Goal: Information Seeking & Learning: Learn about a topic

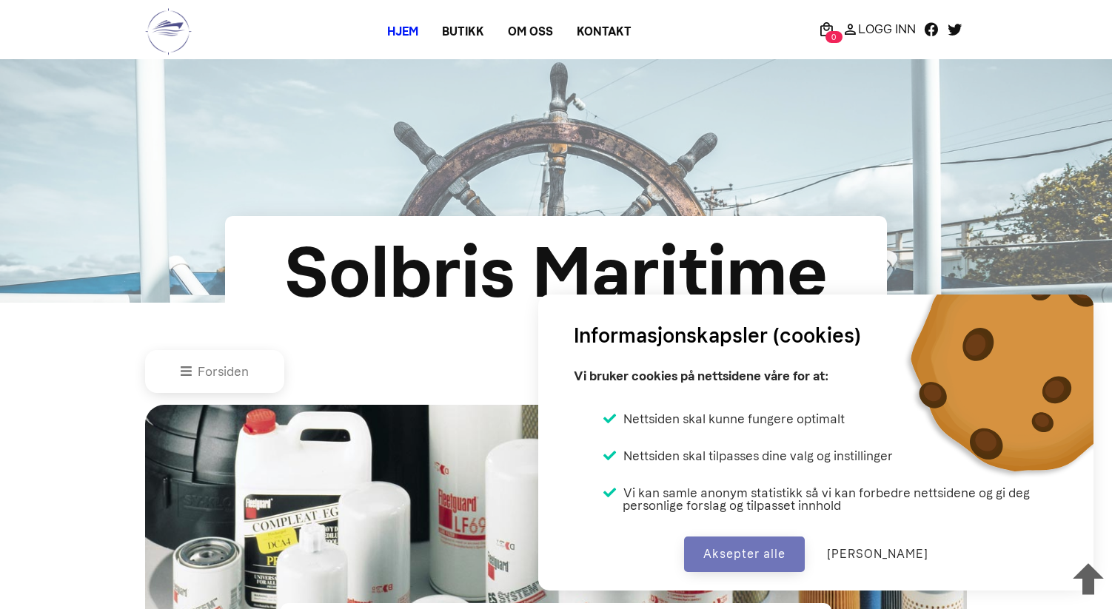
scroll to position [651, 0]
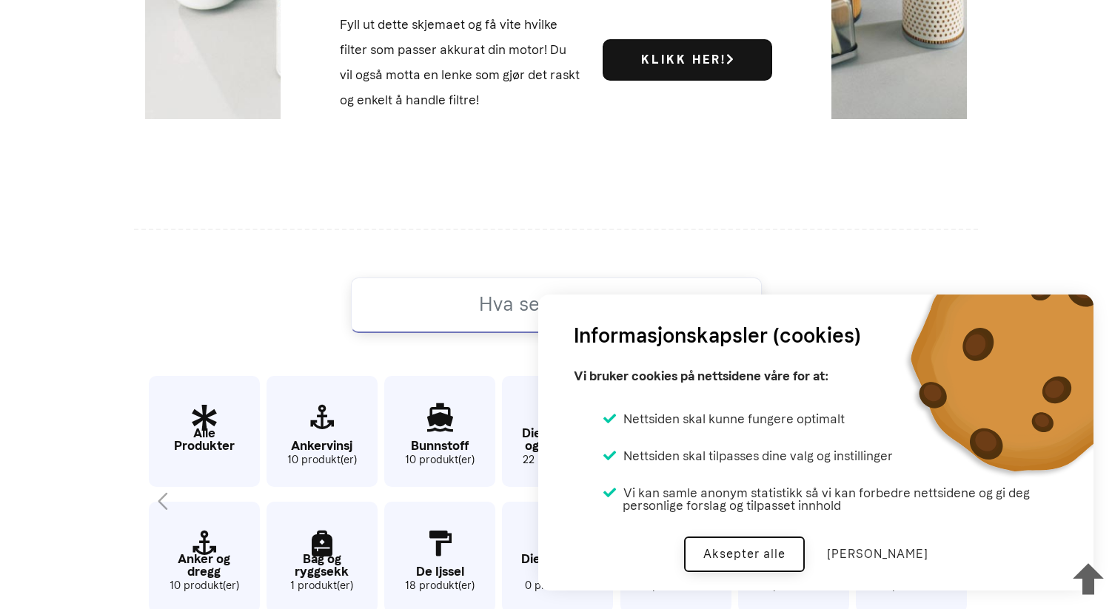
click at [784, 559] on button "Aksepter alle" at bounding box center [744, 555] width 121 height 36
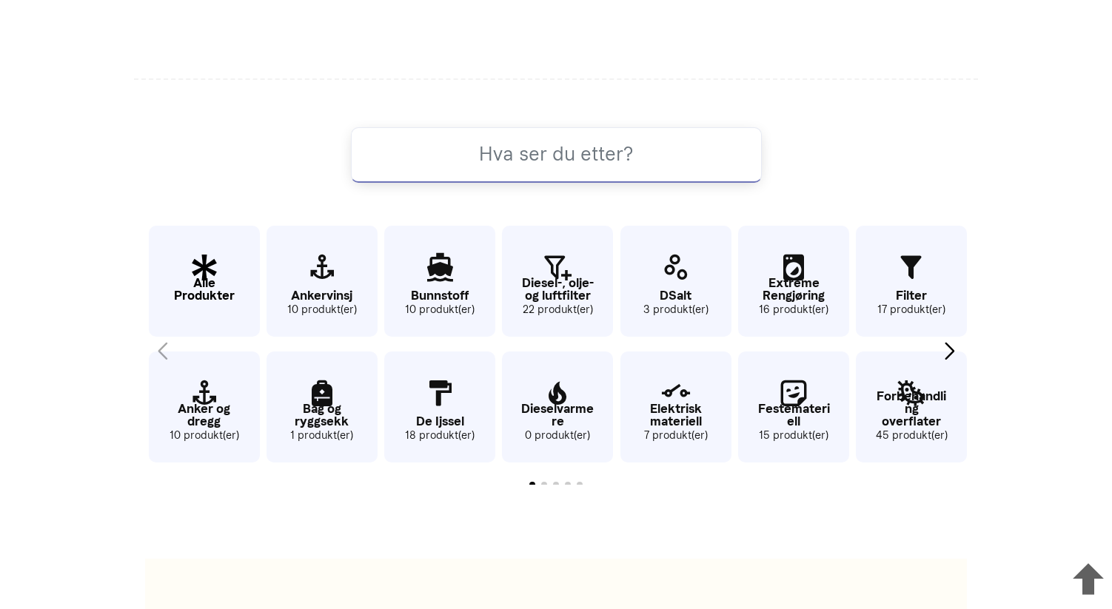
scroll to position [805, 0]
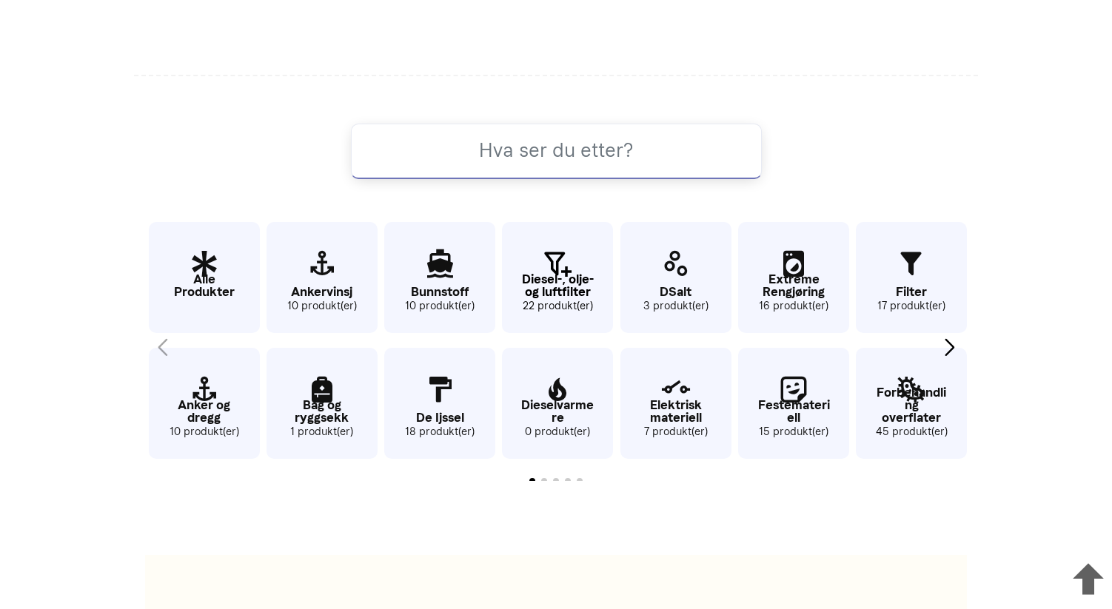
click at [565, 274] on p "Diesel-, olje- og luftfilter" at bounding box center [557, 285] width 111 height 25
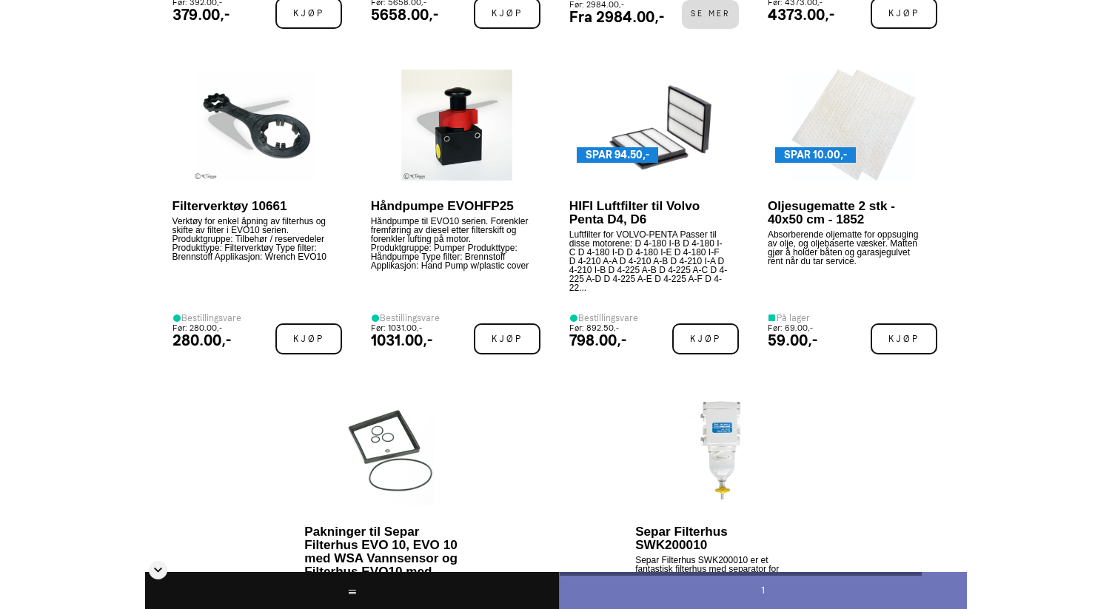
scroll to position [1792, 0]
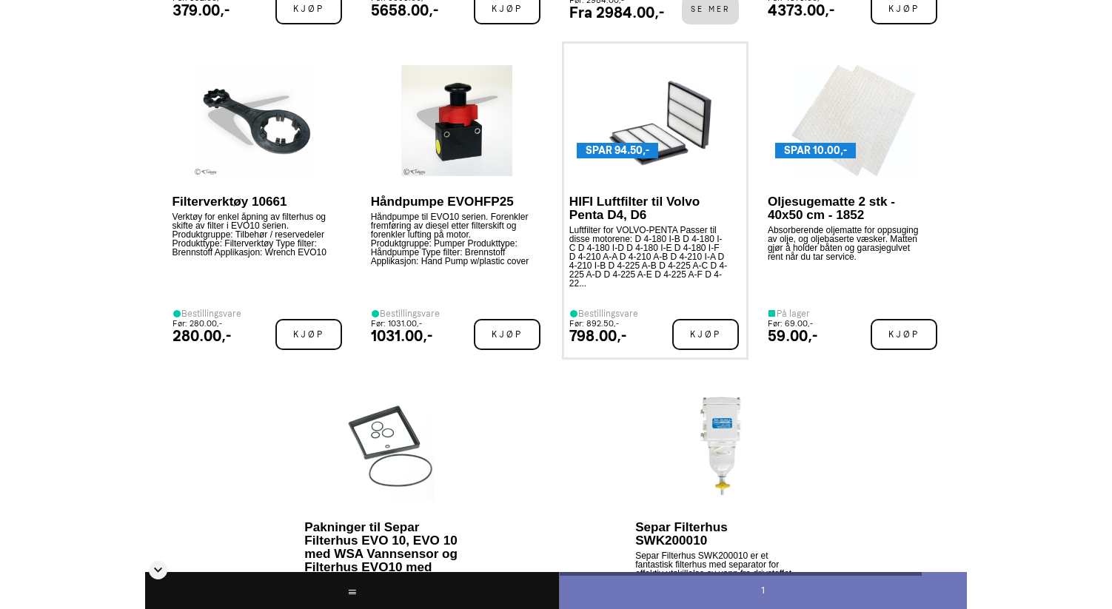
click at [618, 204] on p "HIFI Luftfilter til Volvo Penta D4, D6" at bounding box center [648, 208] width 159 height 27
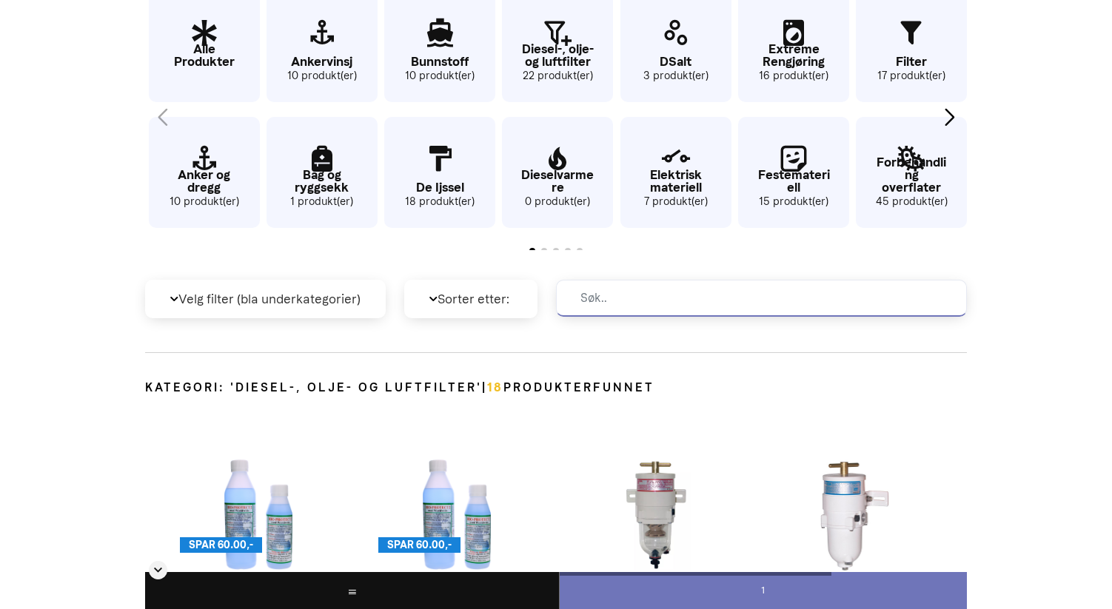
scroll to position [0, 0]
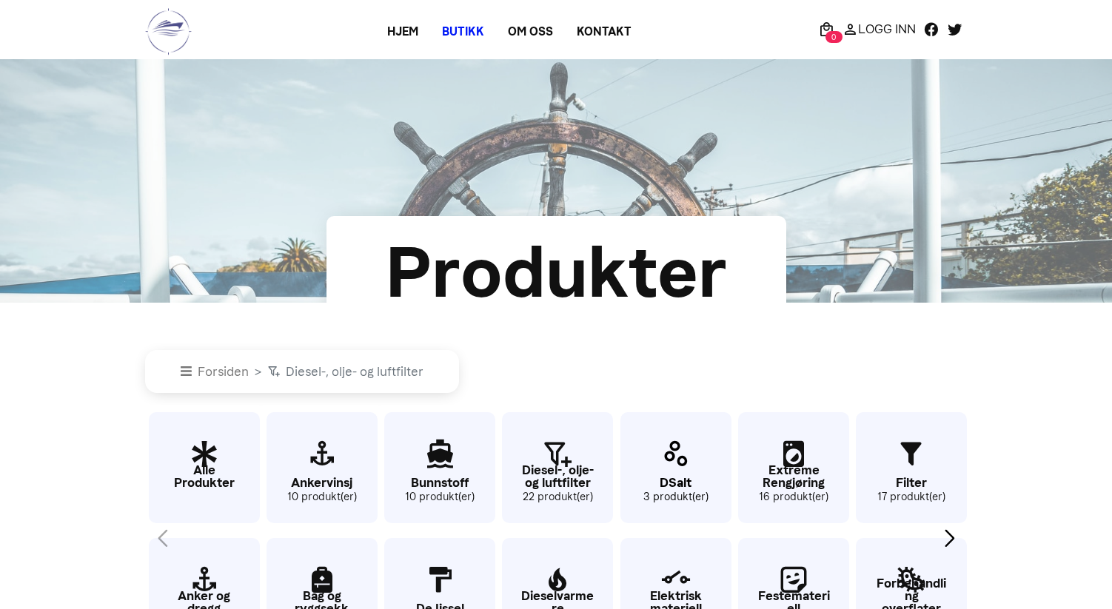
click at [691, 468] on icon "9 / 62" at bounding box center [675, 455] width 111 height 48
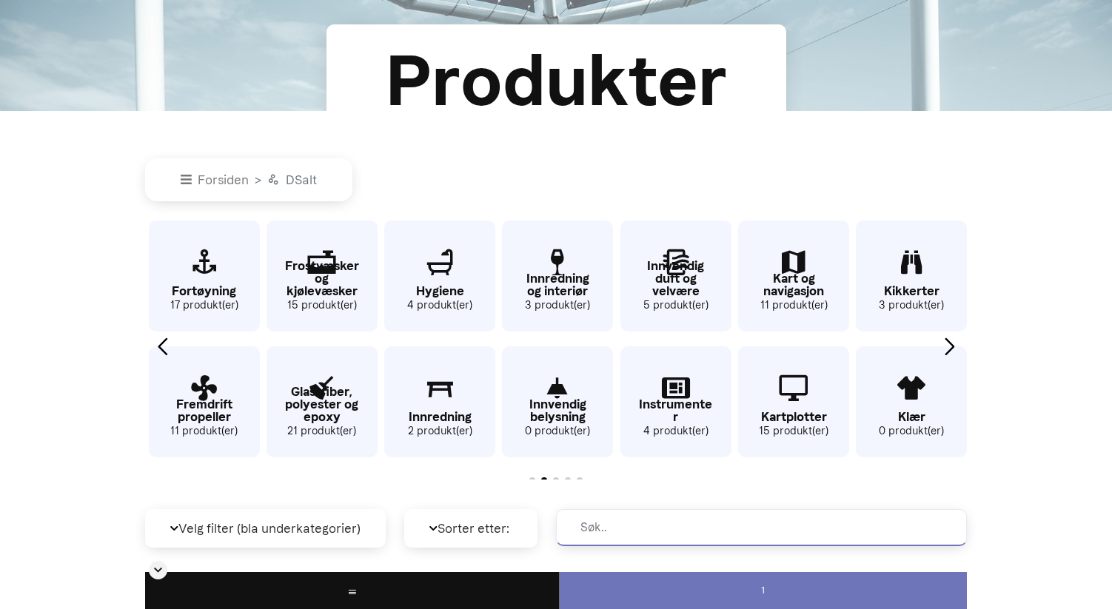
scroll to position [198, 0]
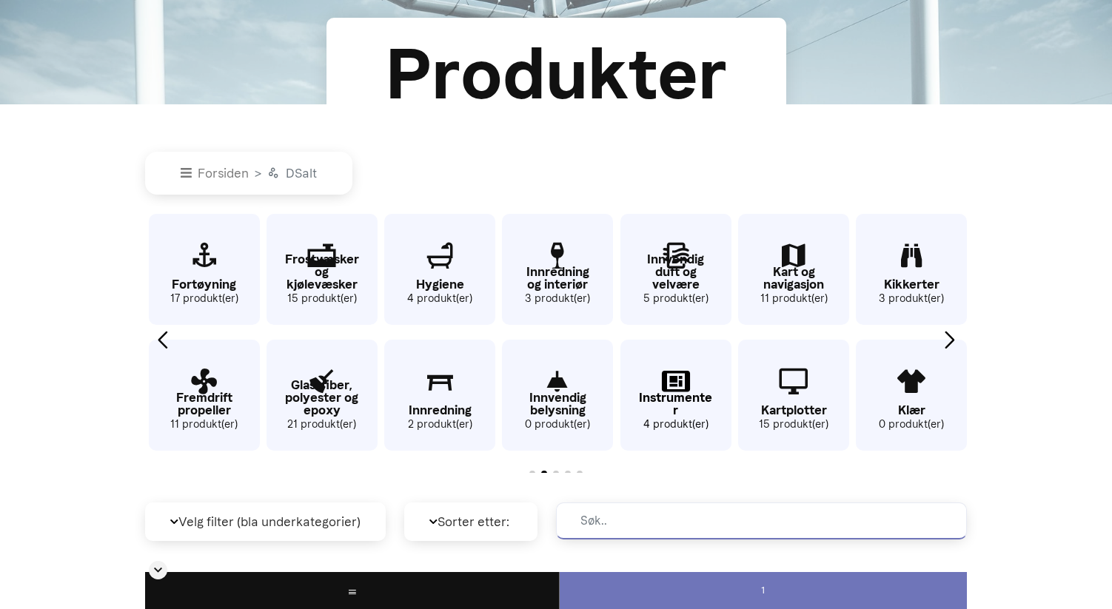
click at [659, 389] on icon "24 / 62" at bounding box center [675, 382] width 111 height 48
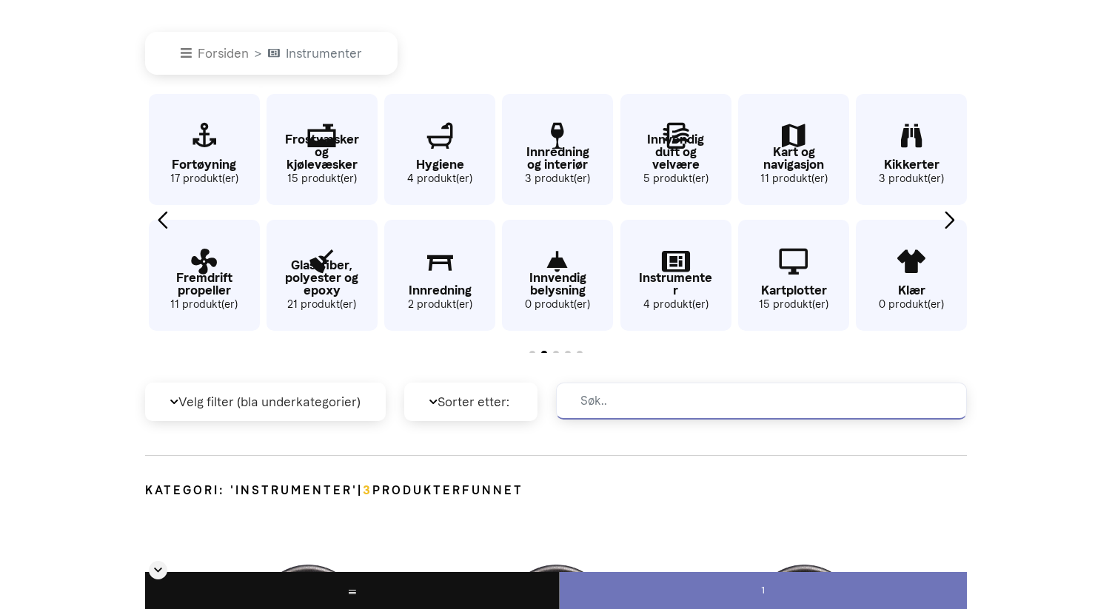
scroll to position [323, 0]
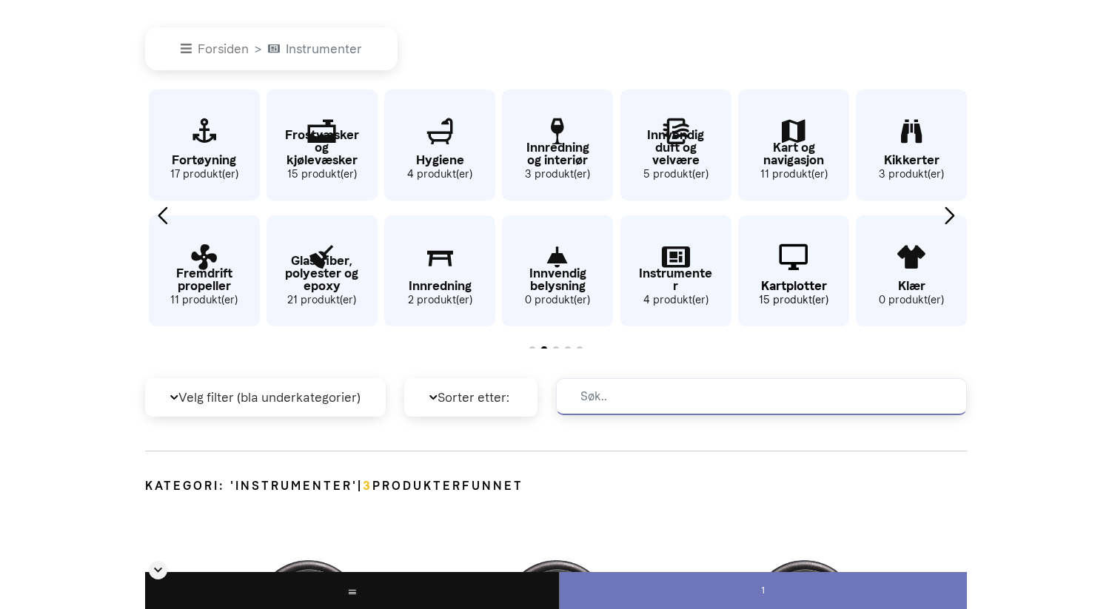
click at [776, 245] on icon "26 / 62" at bounding box center [793, 258] width 111 height 48
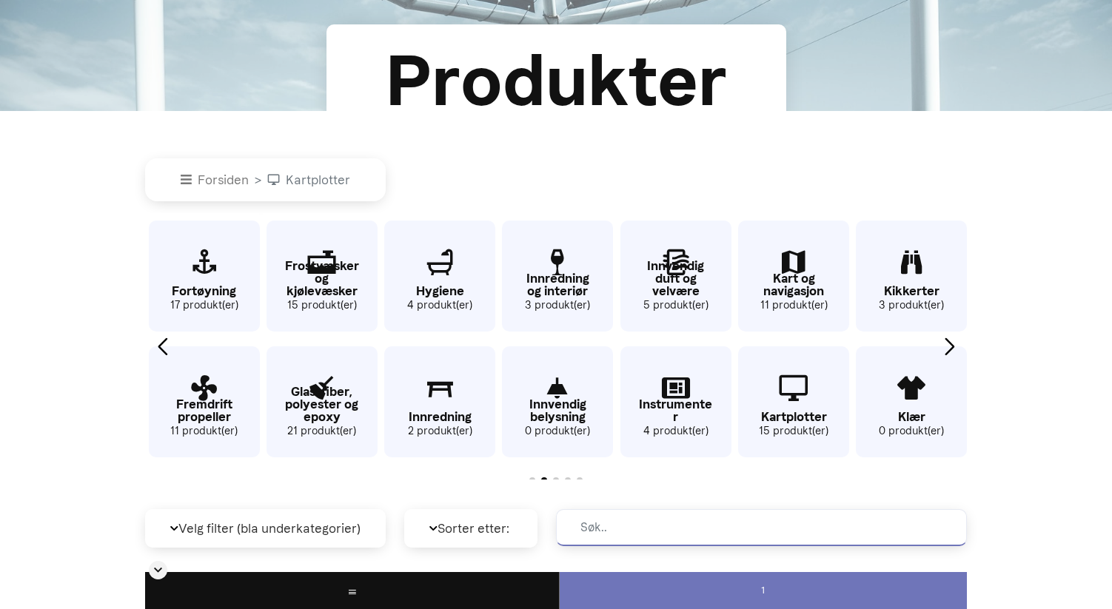
scroll to position [204, 0]
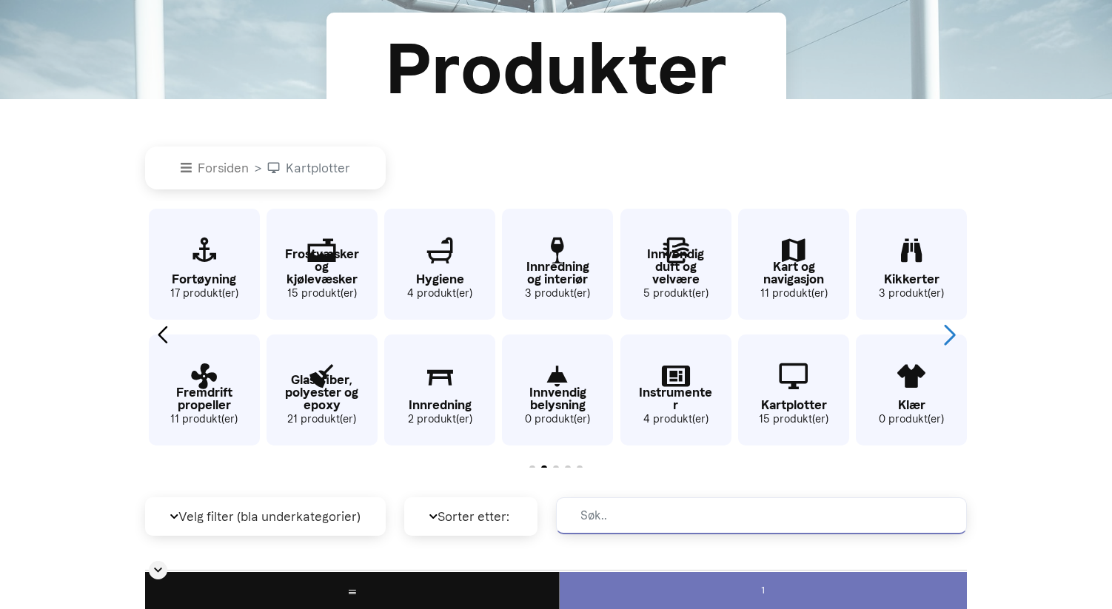
click at [947, 334] on div "Next slide" at bounding box center [949, 334] width 20 height 33
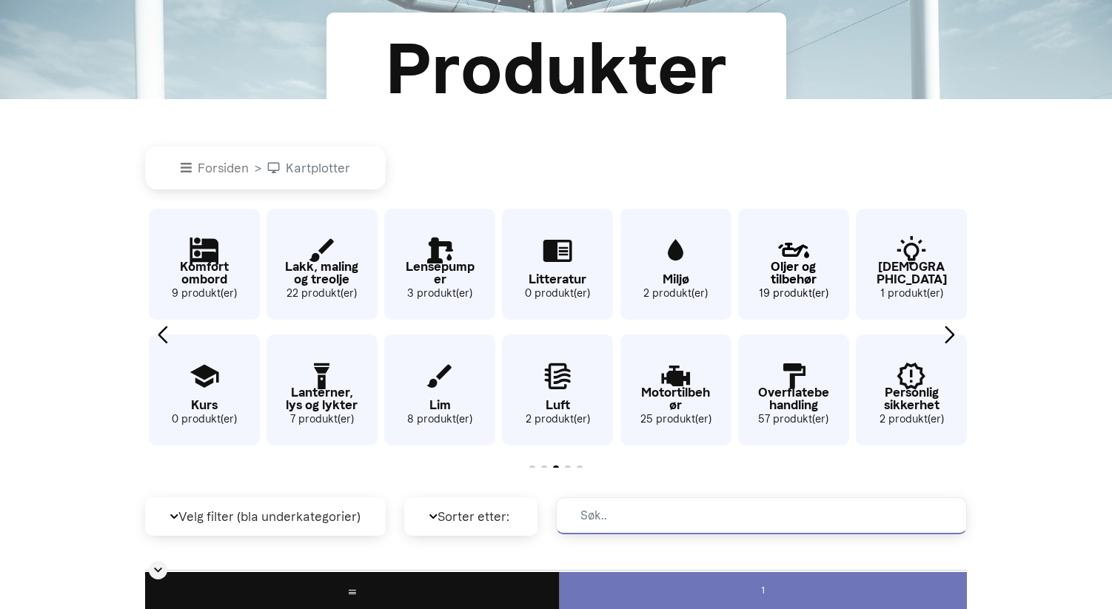
click at [783, 264] on p "Oljer og tilbehør" at bounding box center [793, 273] width 111 height 25
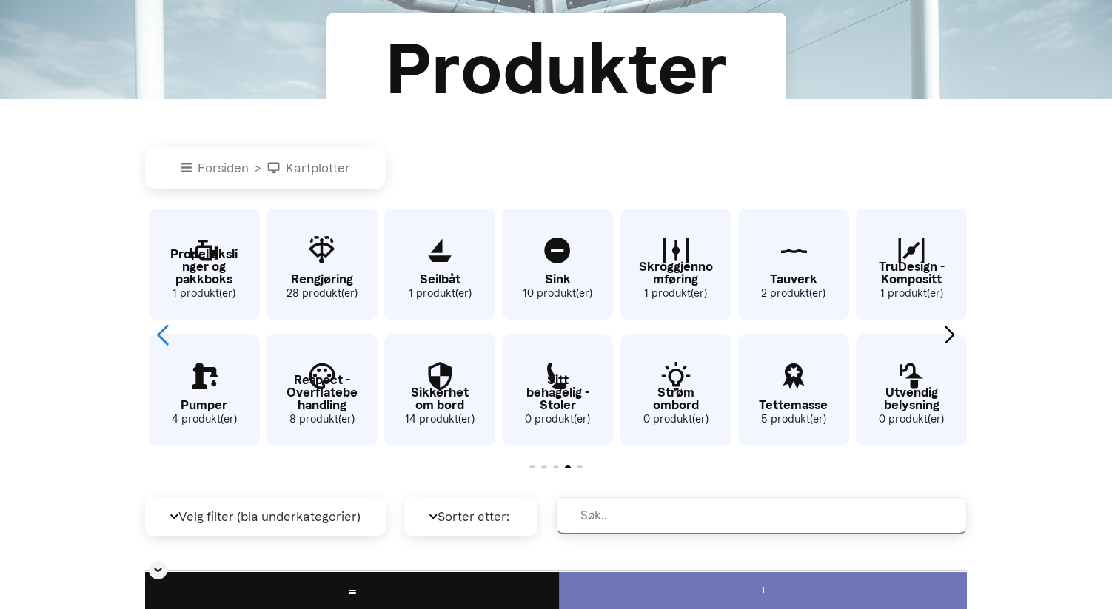
click at [164, 335] on div "Previous slide" at bounding box center [162, 334] width 20 height 33
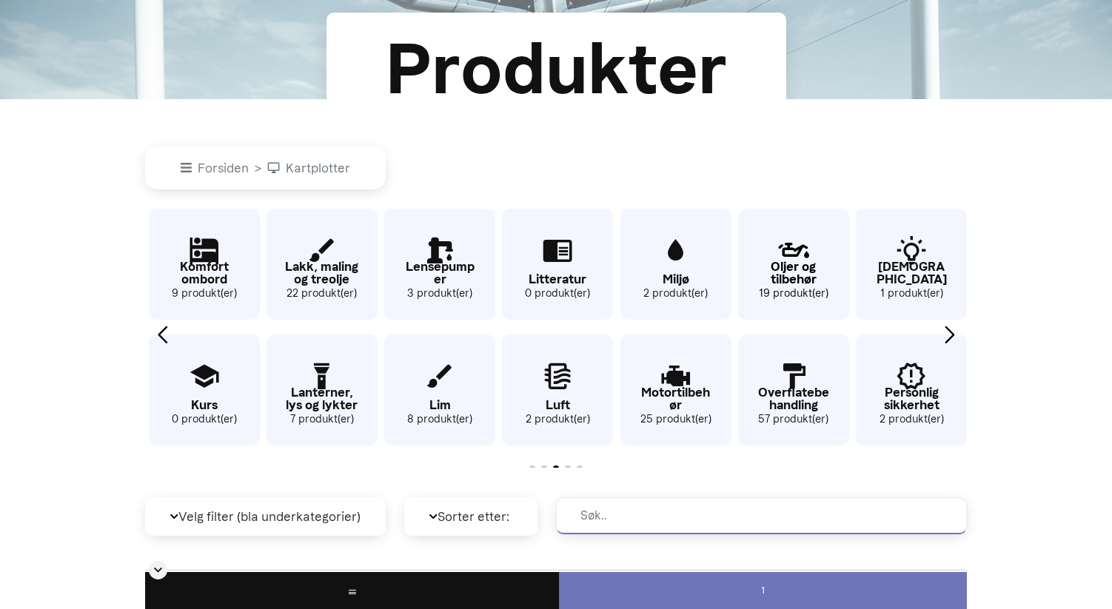
click at [765, 263] on p "Oljer og tilbehør" at bounding box center [793, 273] width 111 height 25
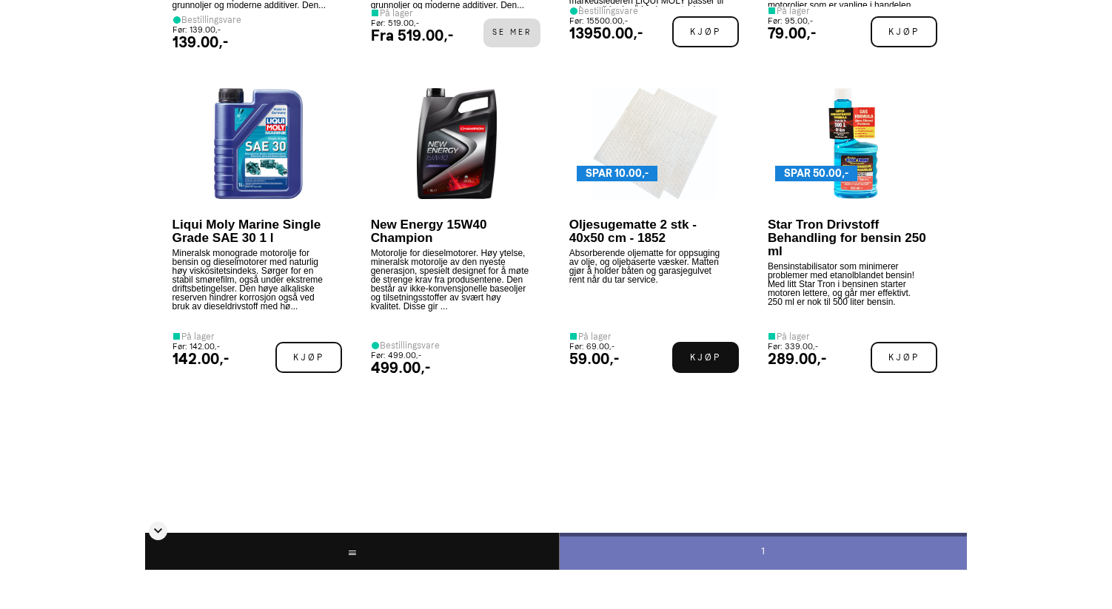
scroll to position [1474, 0]
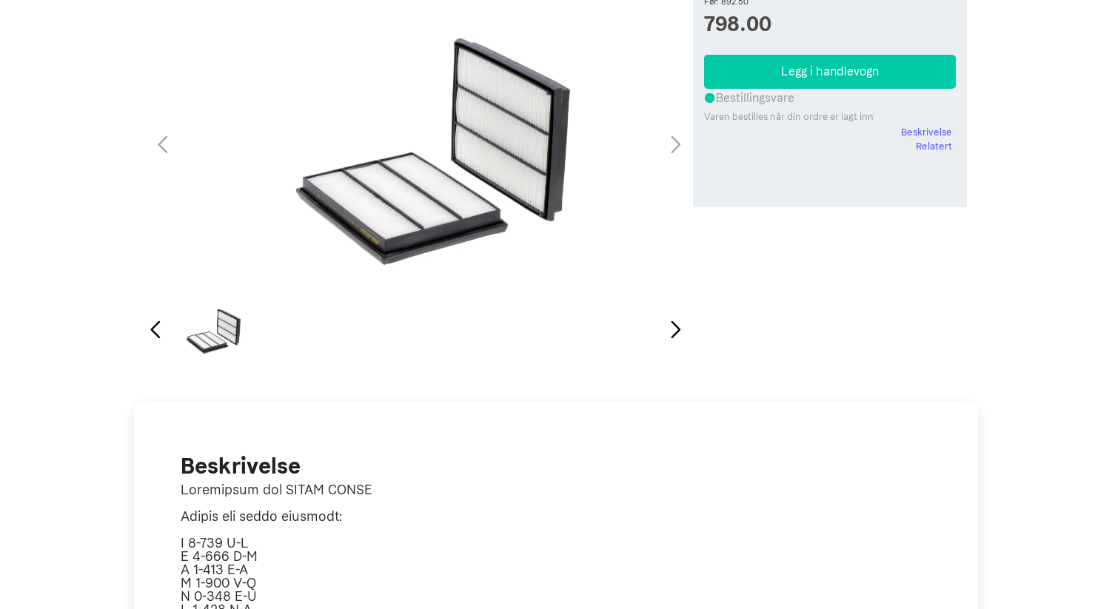
scroll to position [71, 0]
